Goal: Information Seeking & Learning: Learn about a topic

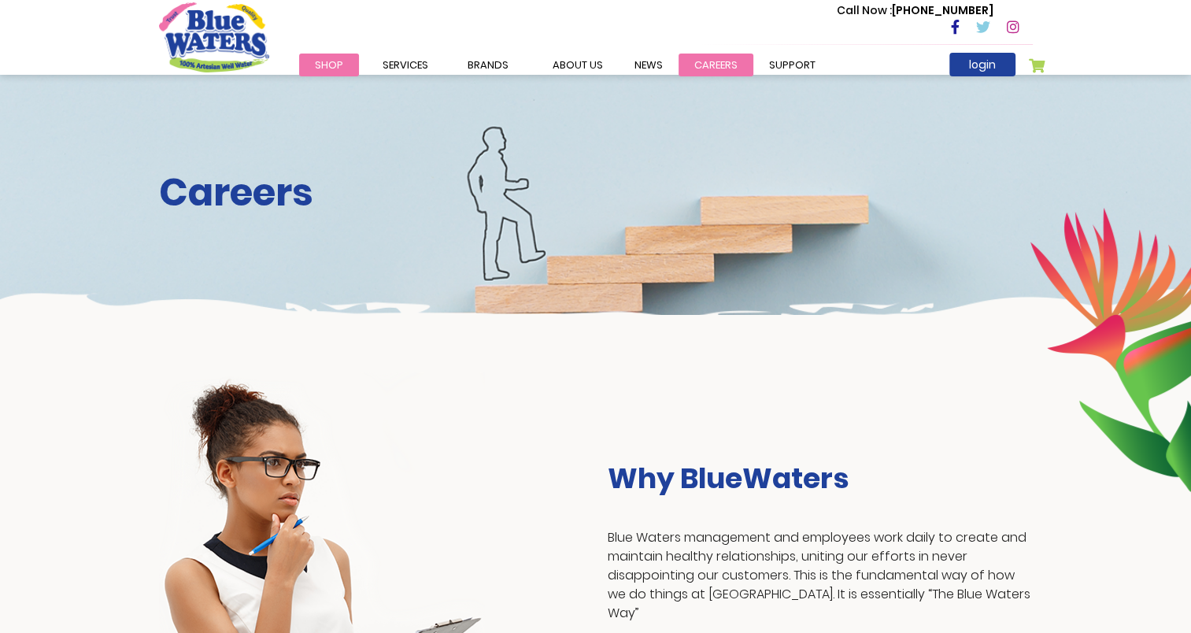
click at [703, 61] on link "careers" at bounding box center [716, 65] width 75 height 23
click at [704, 59] on link "careers" at bounding box center [716, 65] width 75 height 23
click at [703, 61] on link "careers" at bounding box center [716, 65] width 75 height 23
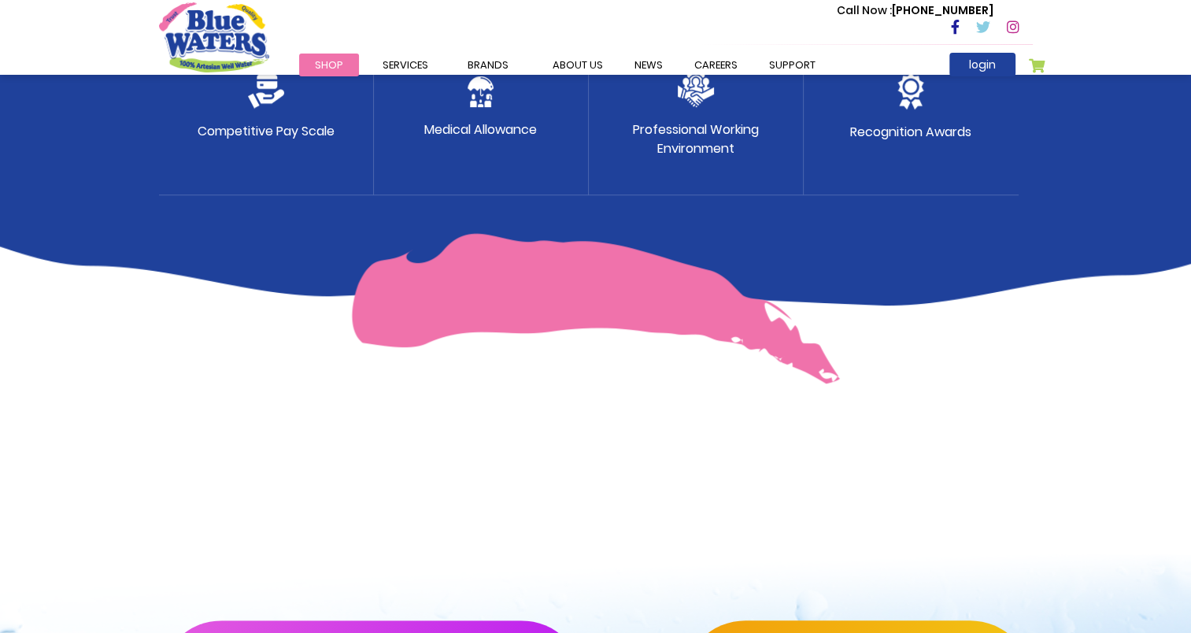
scroll to position [917, 0]
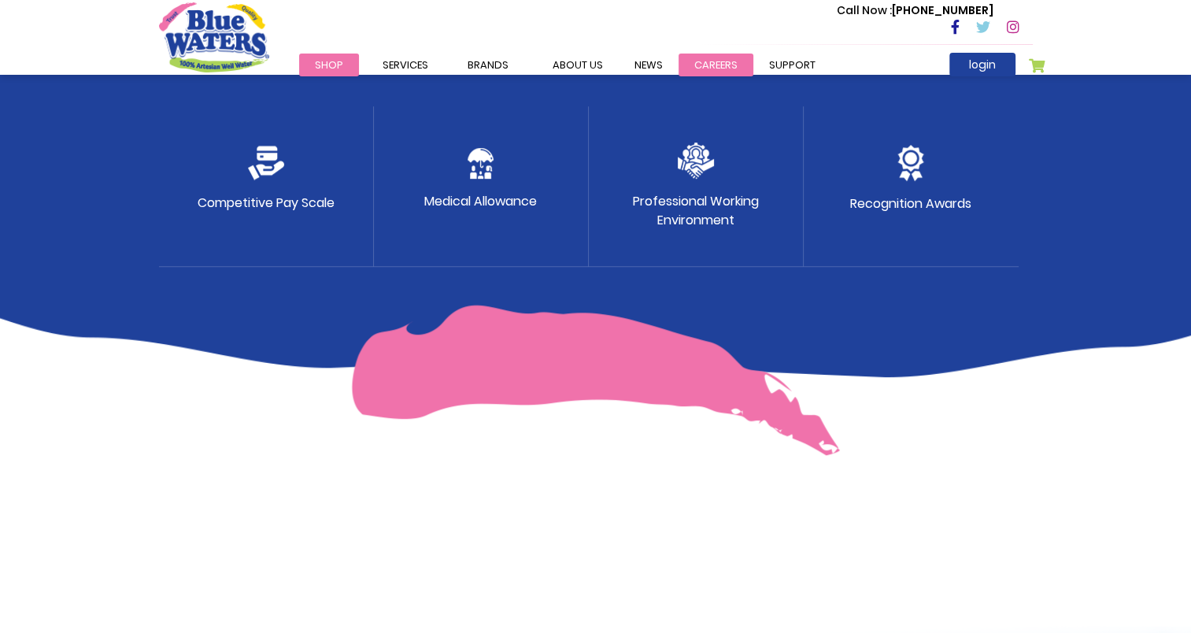
click at [708, 63] on link "careers" at bounding box center [716, 65] width 75 height 23
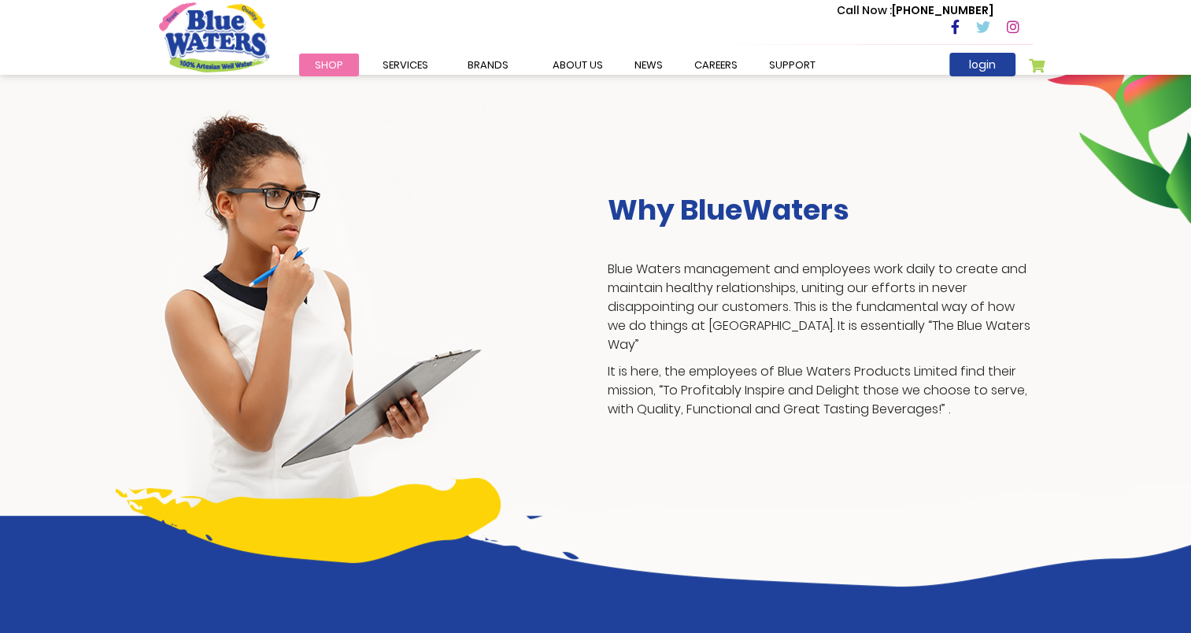
scroll to position [287, 0]
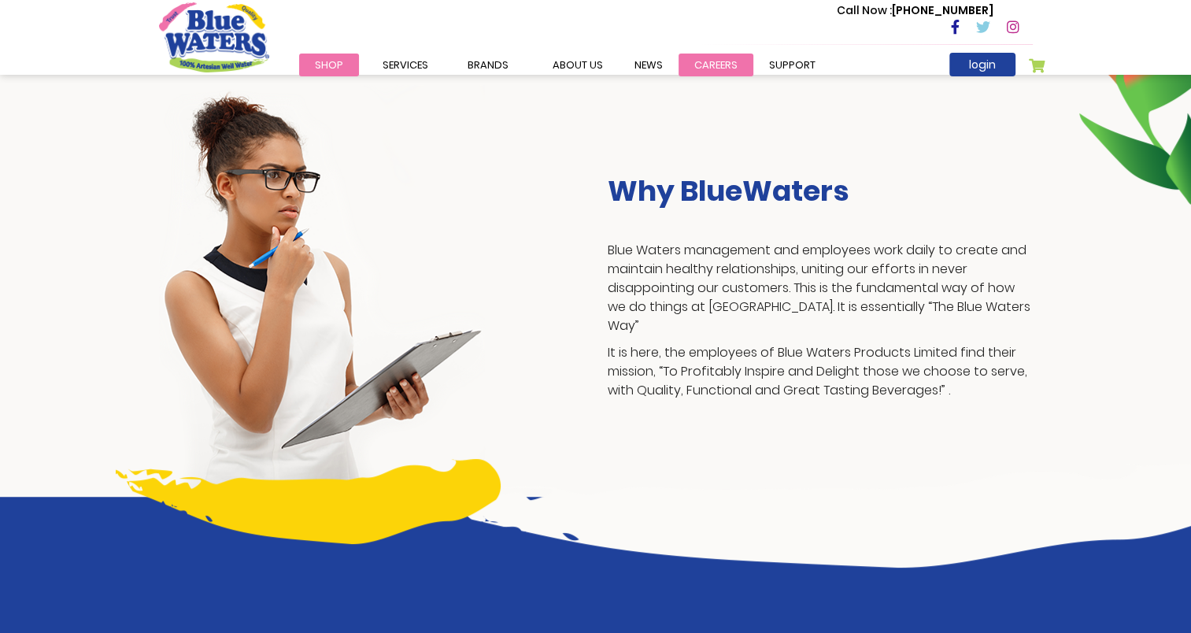
click at [714, 66] on link "careers" at bounding box center [716, 65] width 75 height 23
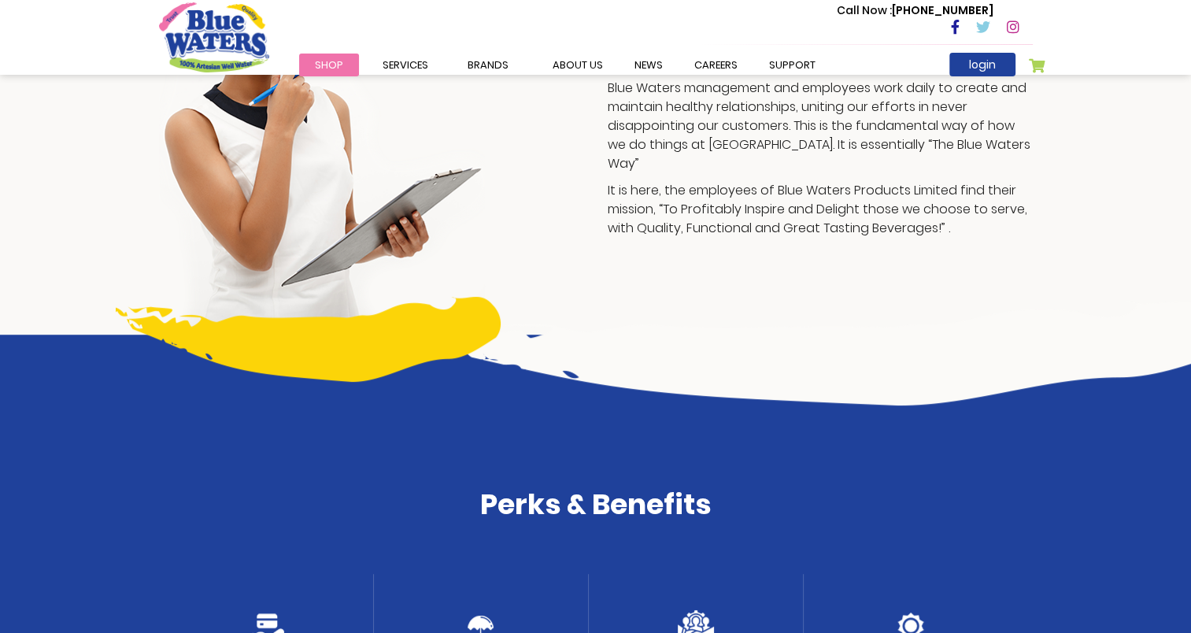
scroll to position [709, 0]
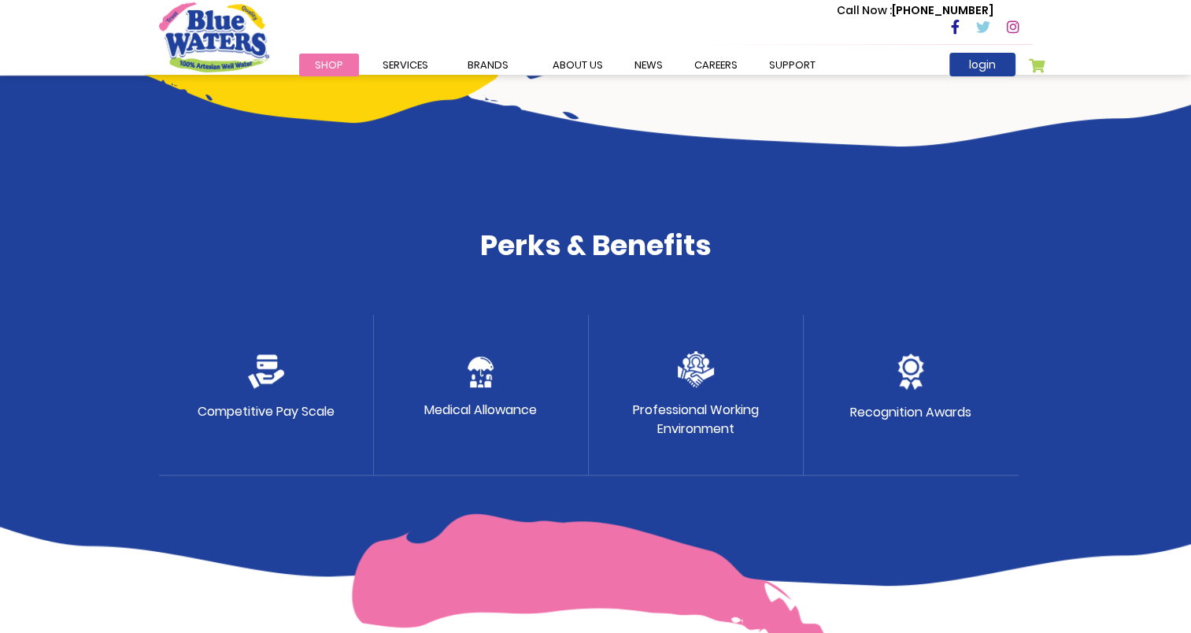
click at [493, 381] on img at bounding box center [481, 372] width 26 height 31
click at [579, 232] on h4 "Perks & Benefits" at bounding box center [596, 245] width 874 height 34
click at [875, 398] on div "Recognition Awards" at bounding box center [911, 395] width 215 height 161
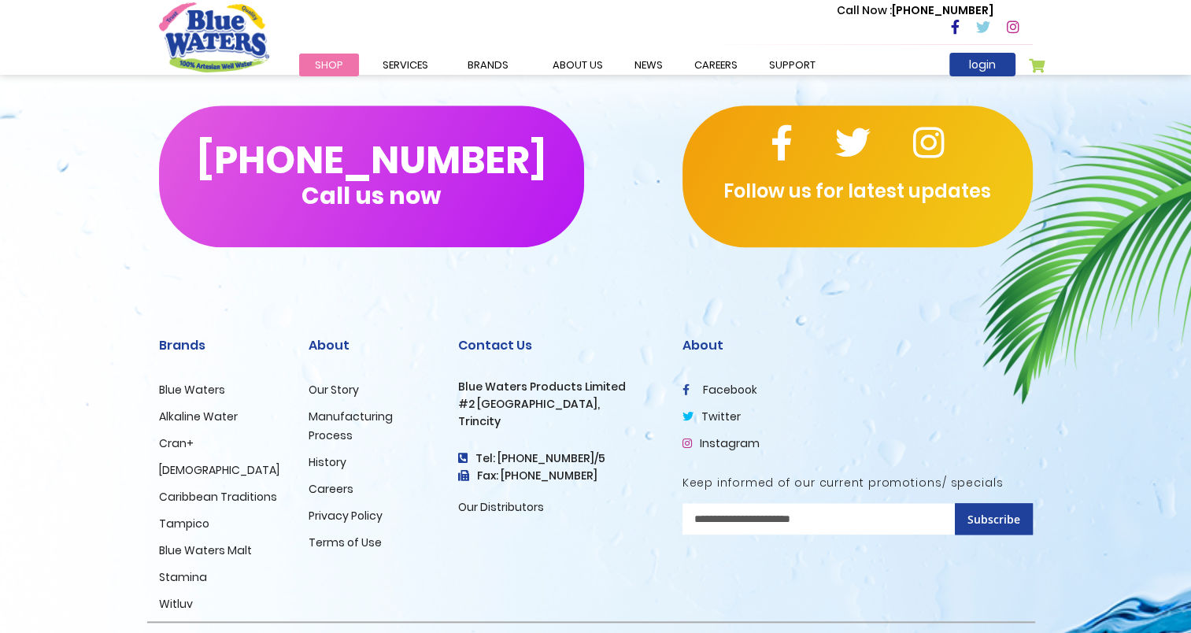
scroll to position [1547, 0]
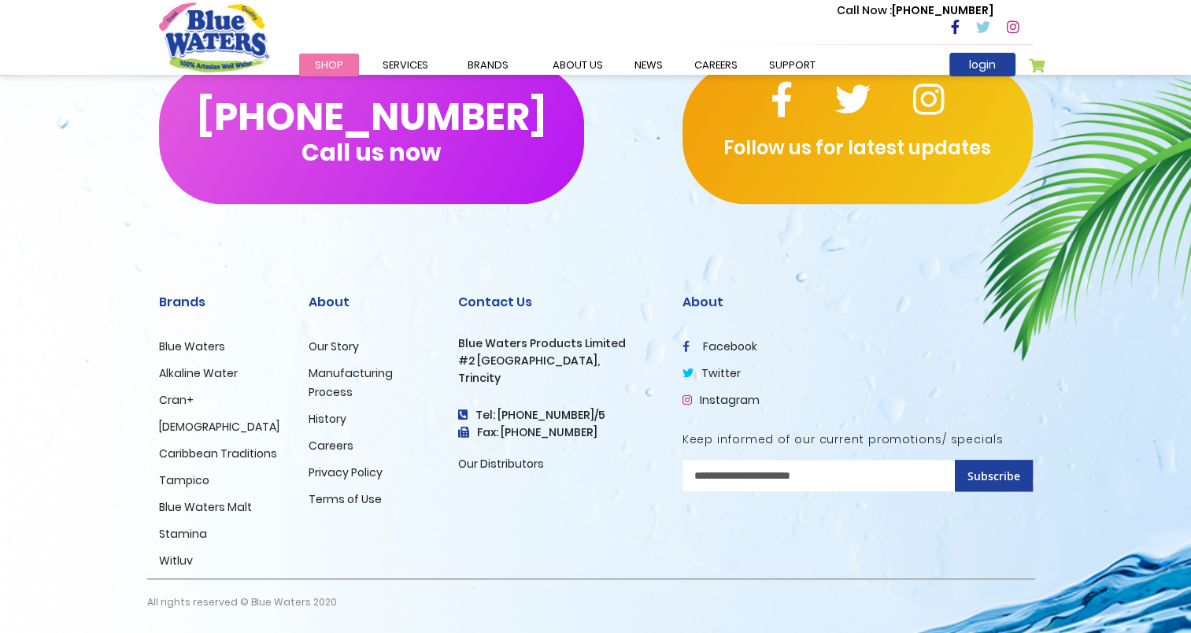
click at [218, 56] on img "store logo" at bounding box center [214, 36] width 110 height 69
